Goal: Find specific page/section: Find specific page/section

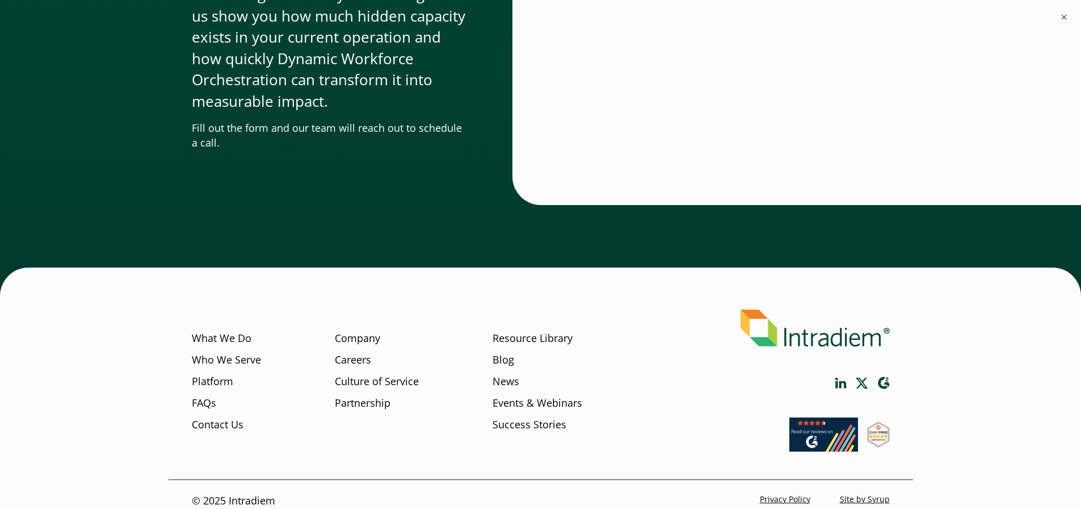
scroll to position [3862, 0]
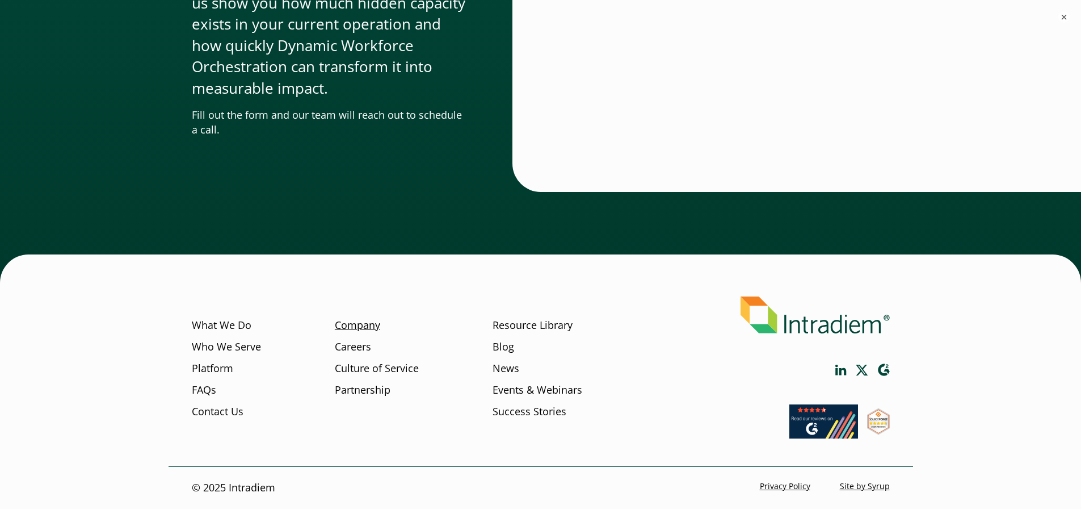
click at [351, 321] on link "Company" at bounding box center [357, 325] width 45 height 15
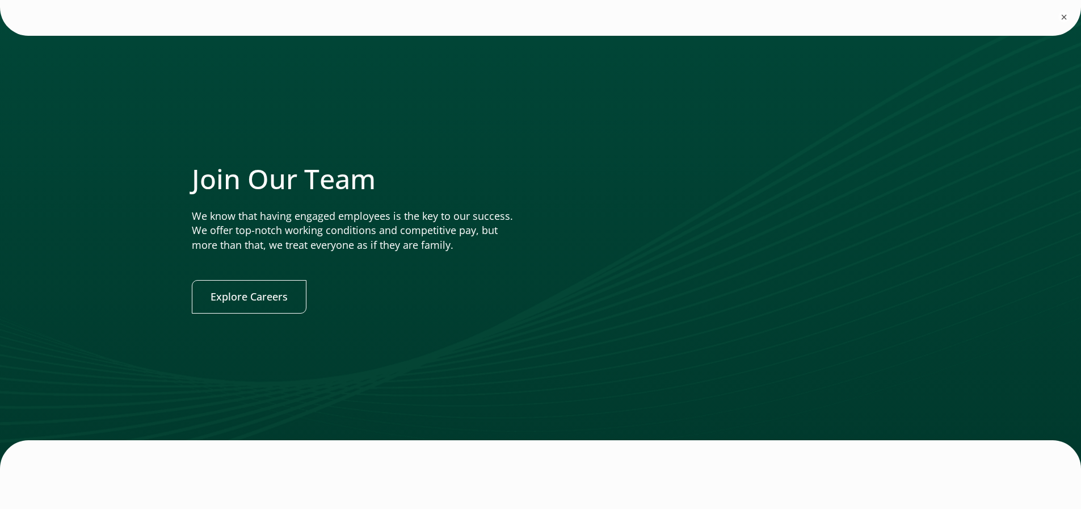
scroll to position [2214, 0]
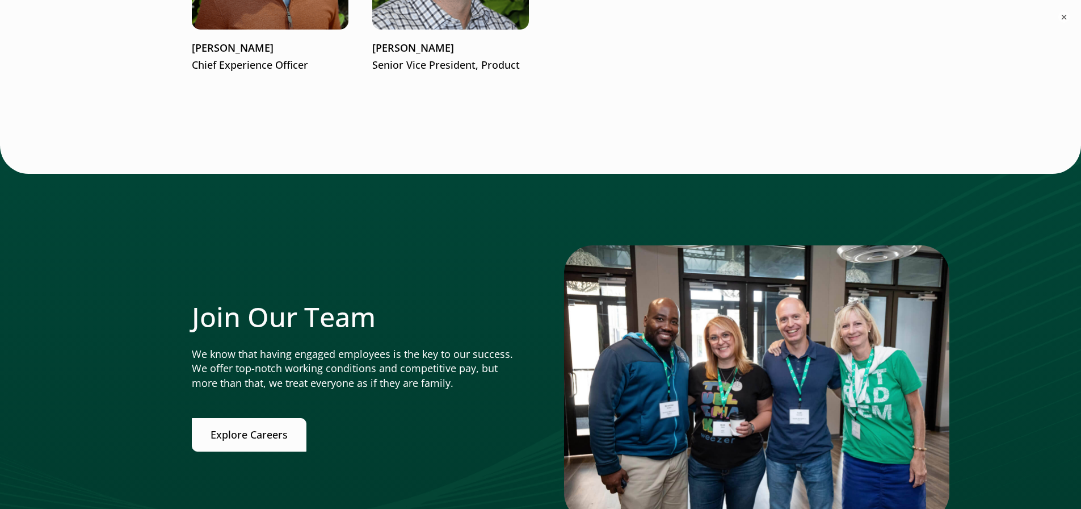
click at [261, 435] on link "Explore Careers" at bounding box center [249, 434] width 115 height 33
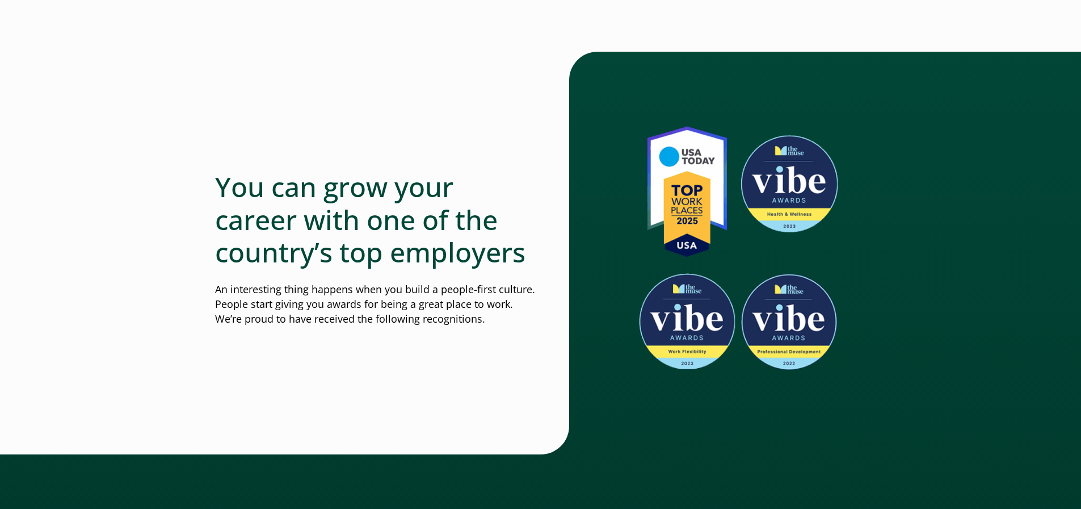
scroll to position [246, 0]
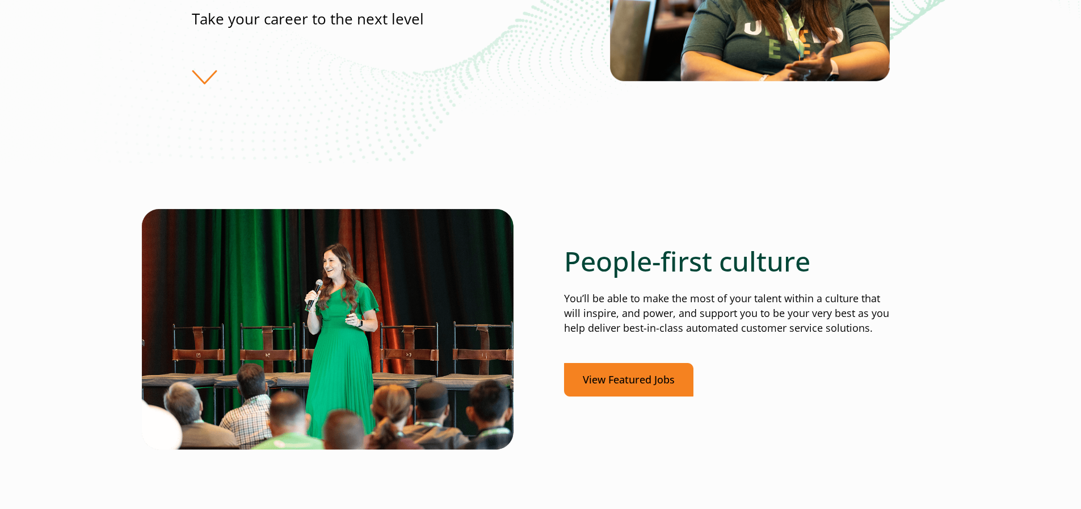
click at [668, 381] on link "View Featured Jobs" at bounding box center [628, 379] width 129 height 33
